Goal: Task Accomplishment & Management: Use online tool/utility

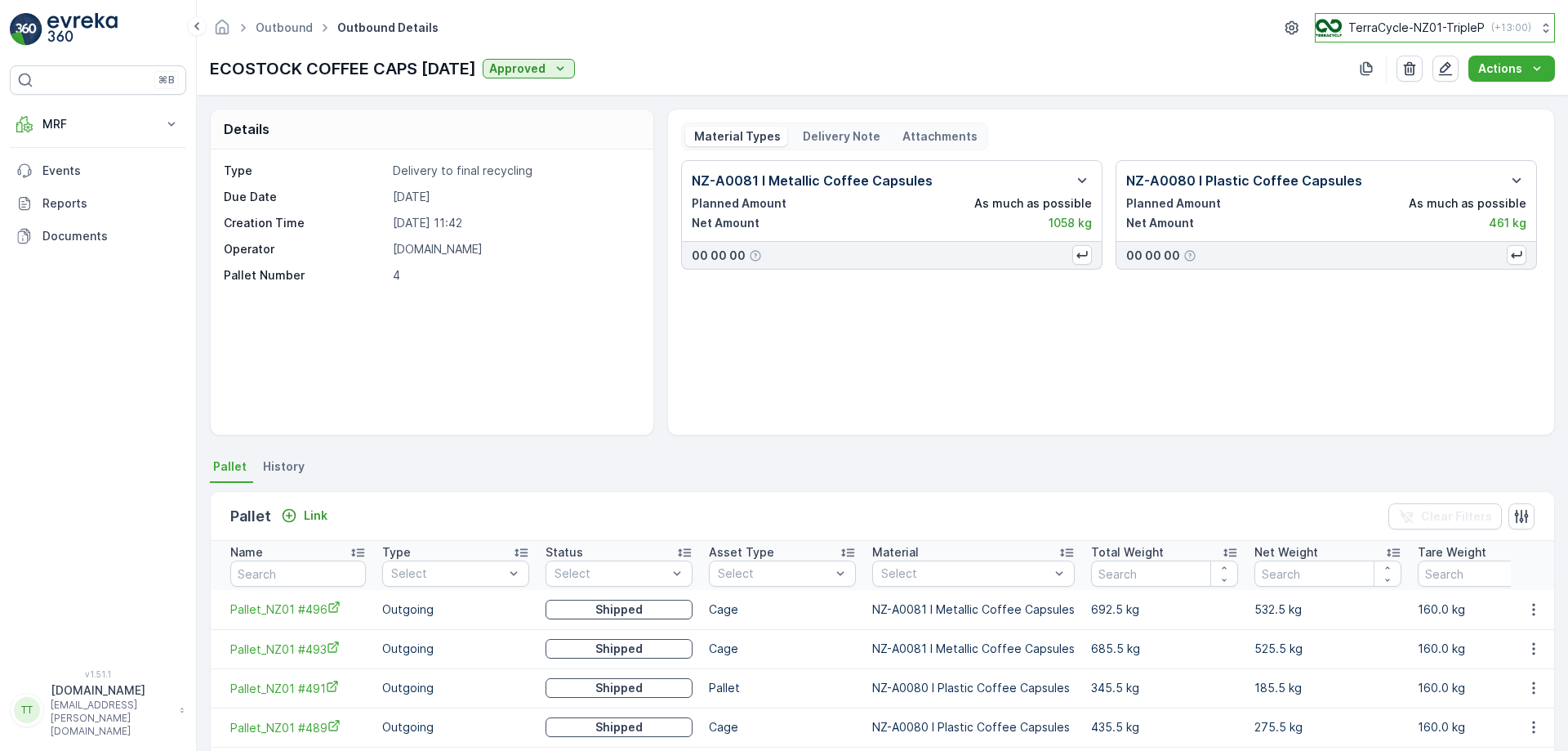
click at [1476, 21] on p "TerraCycle-NZ01-TripleP" at bounding box center [1416, 28] width 136 height 16
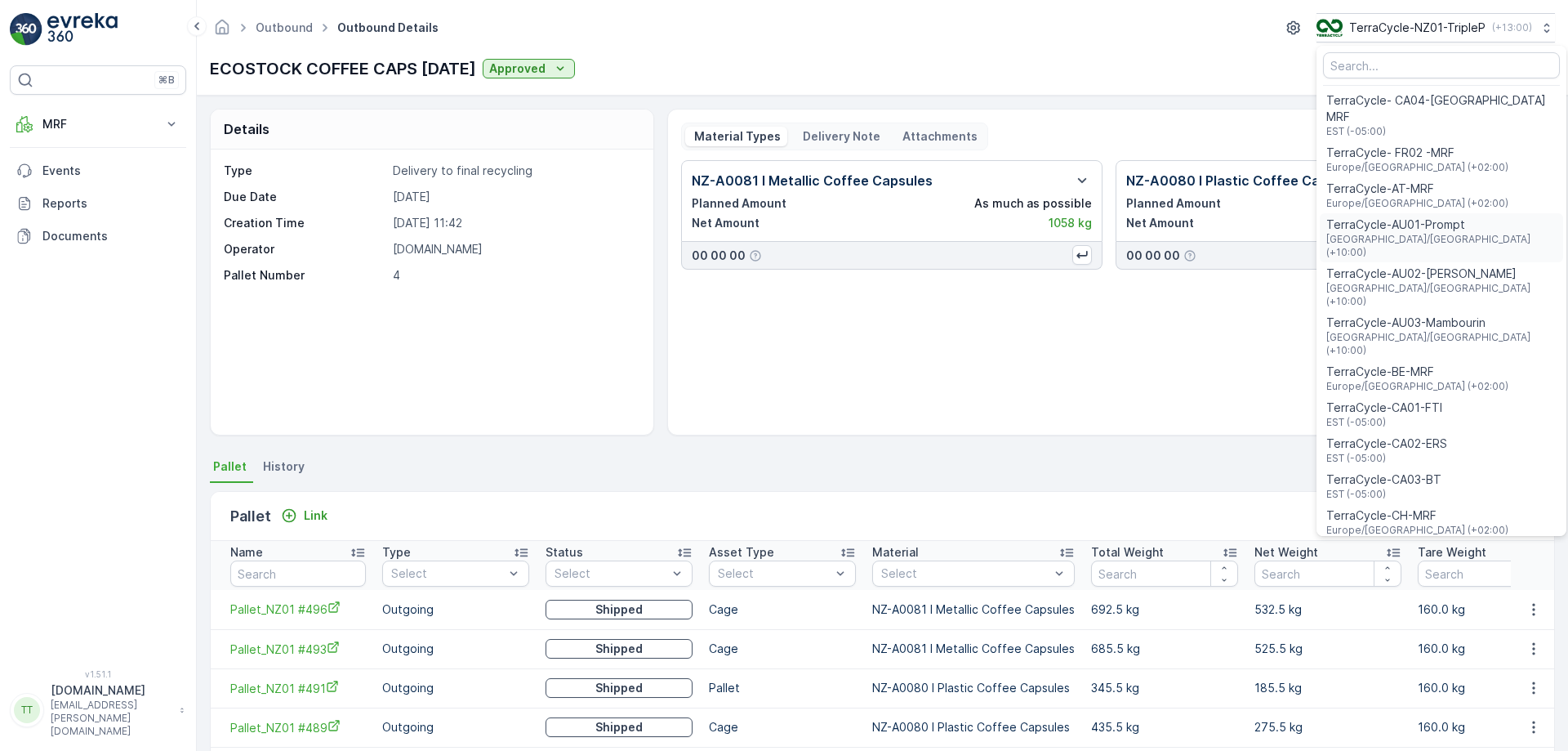
click at [1429, 216] on span "TerraCycle-AU01-Prompt" at bounding box center [1441, 224] width 230 height 16
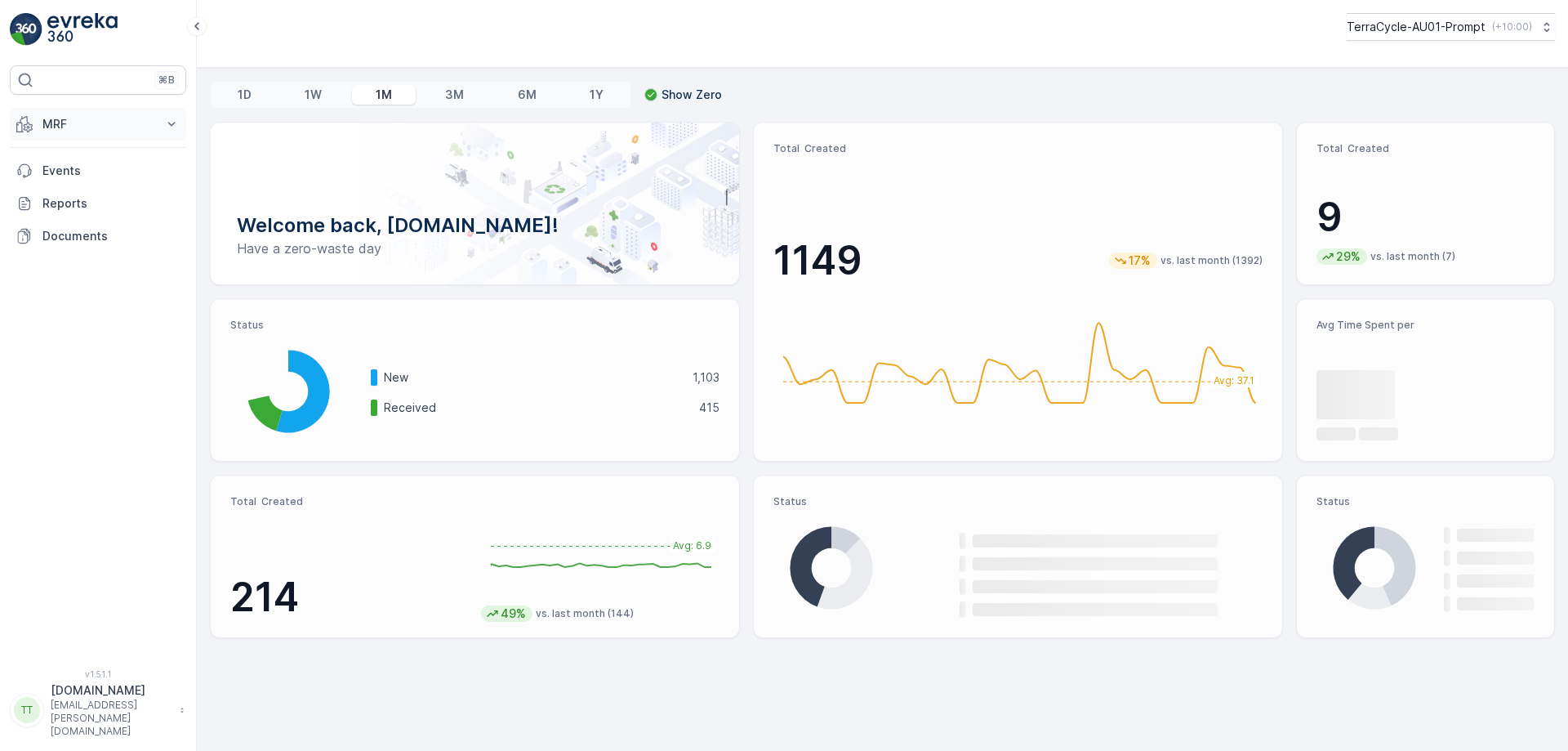
click at [84, 119] on p "MRF" at bounding box center [99, 124] width 112 height 16
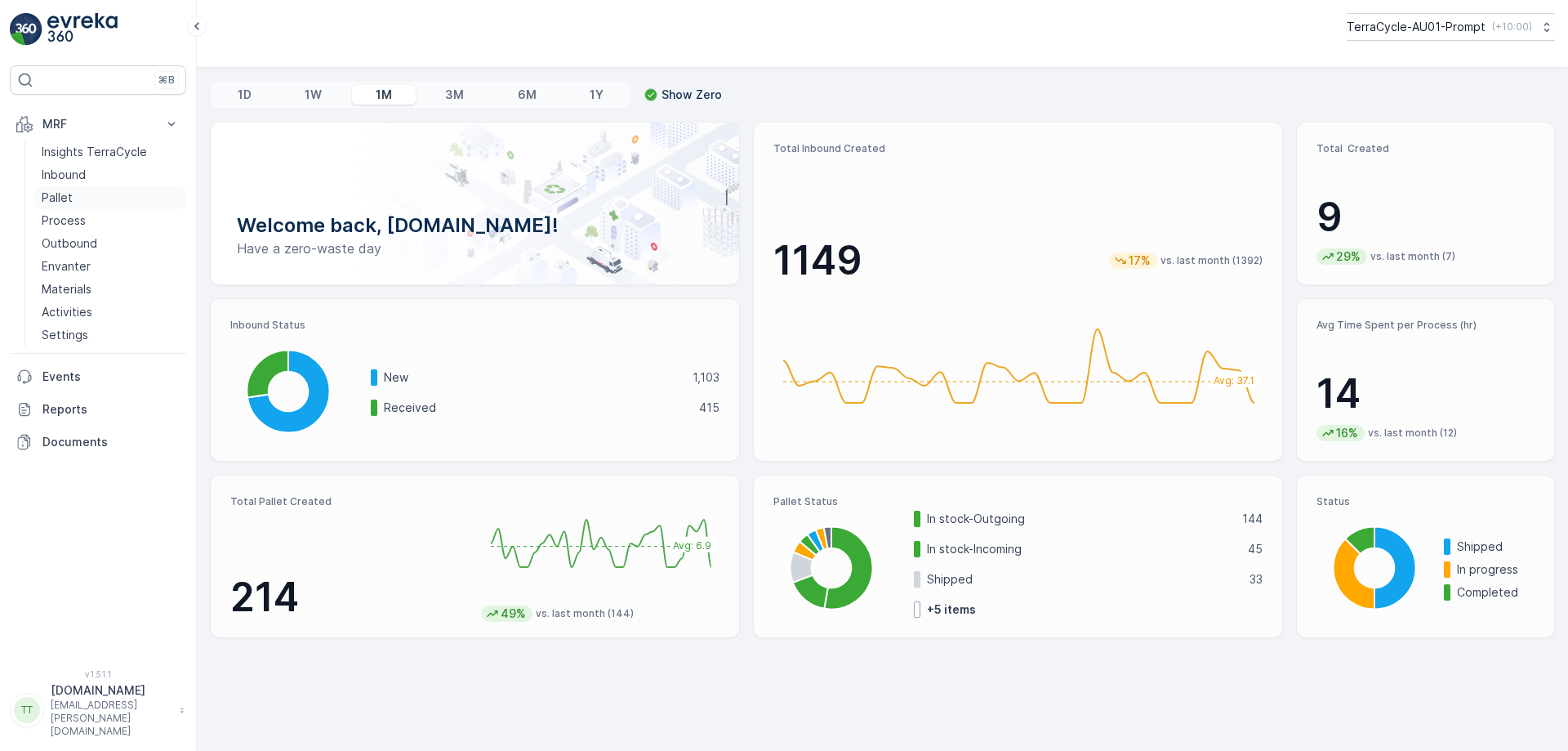
click at [94, 202] on link "Pallet" at bounding box center [111, 197] width 151 height 23
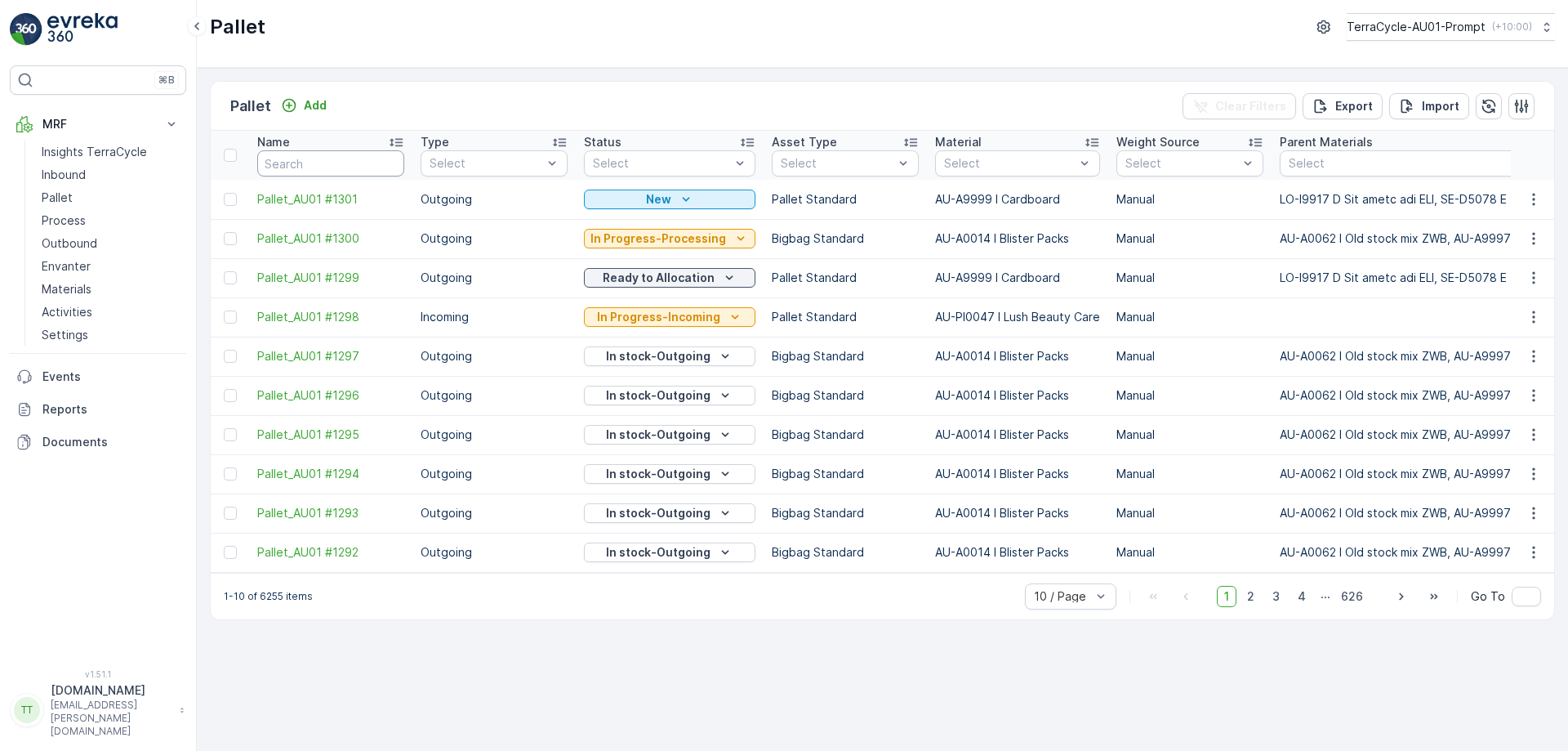
click at [298, 169] on input "text" at bounding box center [331, 163] width 147 height 26
paste input "#1012"
type input "#1012"
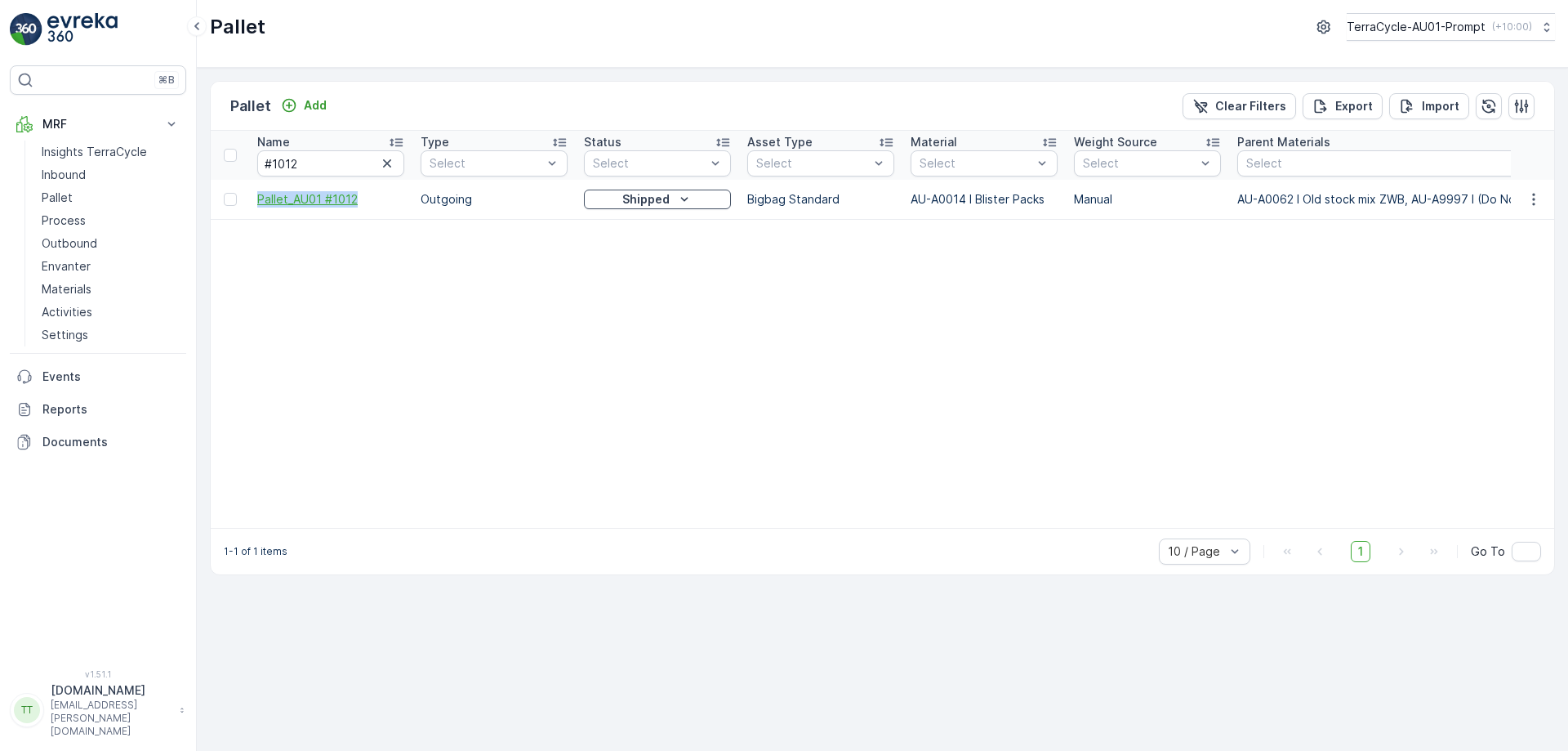
drag, startPoint x: 252, startPoint y: 194, endPoint x: 361, endPoint y: 198, distance: 109.1
click at [361, 198] on td "Pallet_AU01 #1012" at bounding box center [331, 198] width 163 height 39
copy span "Pallet_AU01 #1012"
click at [273, 166] on input "#1012" at bounding box center [331, 163] width 147 height 26
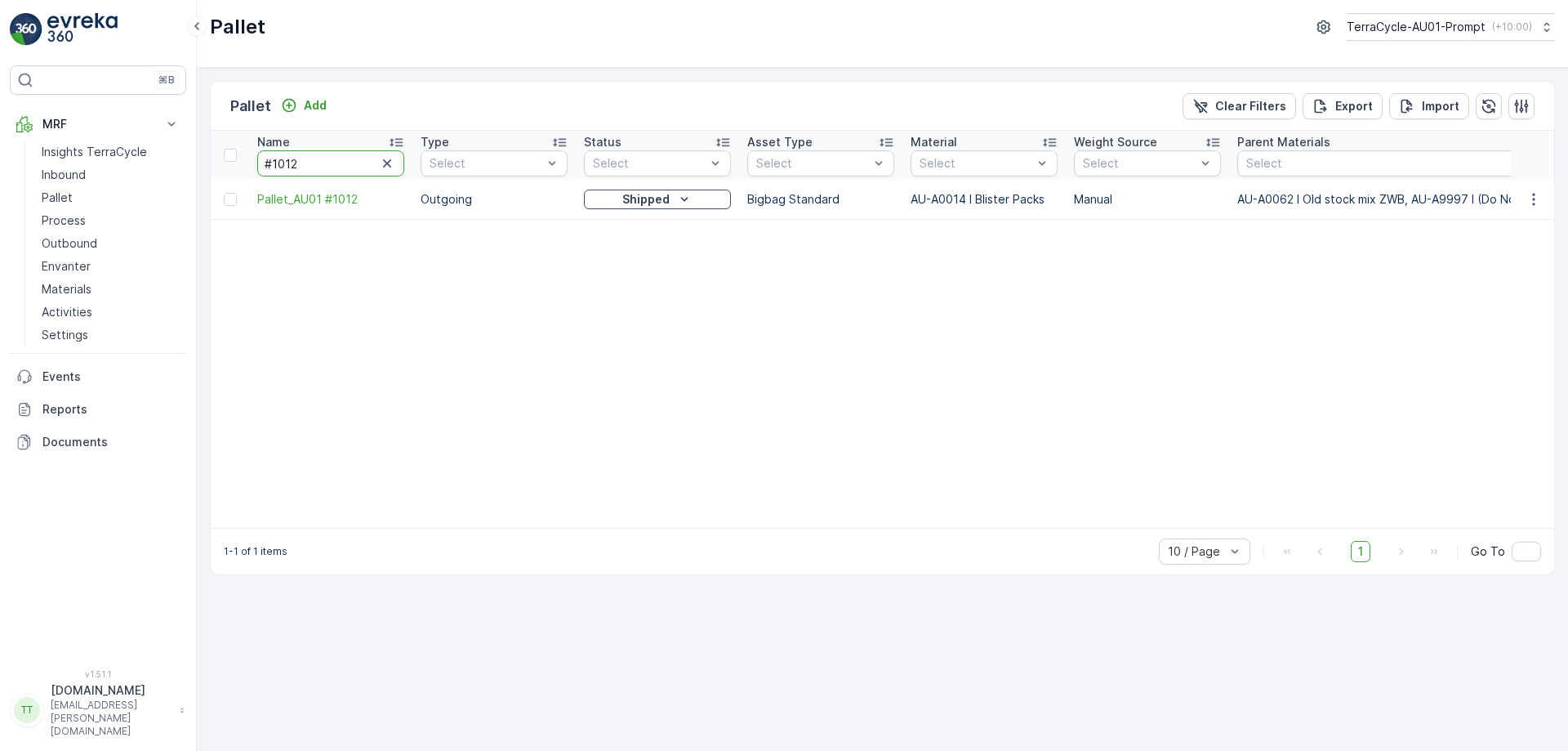
paste input "971"
type input "#971"
drag, startPoint x: 258, startPoint y: 196, endPoint x: 349, endPoint y: 228, distance: 96.5
click at [348, 204] on td "Pallet_AU01 #971" at bounding box center [331, 198] width 163 height 39
copy span "Pallet_AU01 #971"
